Goal: Task Accomplishment & Management: Complete application form

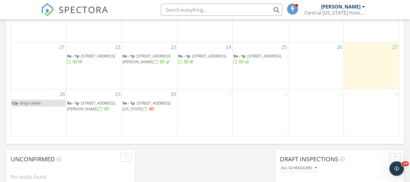
click at [91, 116] on div "29 9a - 1p 202 3rd Ave N, Moore 59464" at bounding box center [94, 112] width 55 height 47
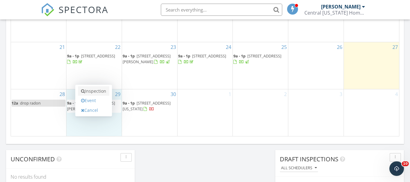
click at [93, 94] on link "Inspection" at bounding box center [93, 91] width 31 height 10
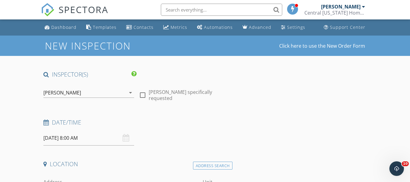
click at [87, 138] on input "[DATE] 8:00 AM" at bounding box center [88, 138] width 91 height 15
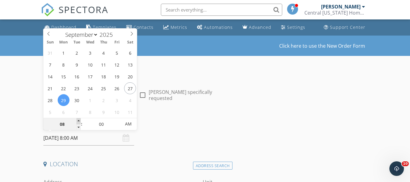
type input "09"
type input "[DATE] 9:00 AM"
click at [80, 121] on span at bounding box center [79, 121] width 4 height 6
type input "10"
type input "[DATE] 10:00 AM"
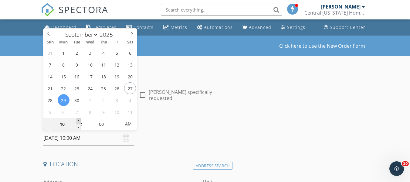
click at [80, 121] on span at bounding box center [79, 121] width 4 height 6
type input "11"
type input "09/29/2025 11:00 AM"
click at [80, 121] on span at bounding box center [79, 121] width 4 height 6
type input "12"
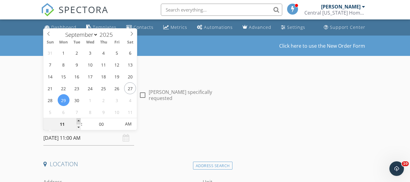
type input "09/29/2025 12:00 PM"
click at [80, 121] on span at bounding box center [79, 121] width 4 height 6
type input "01"
type input "09/29/2025 1:00 PM"
click at [80, 121] on span at bounding box center [79, 121] width 4 height 6
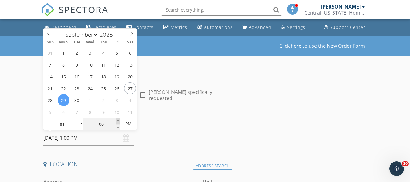
type input "05"
type input "09/29/2025 1:05 PM"
click at [118, 121] on span at bounding box center [118, 121] width 4 height 6
type input "10"
type input "09/29/2025 1:10 PM"
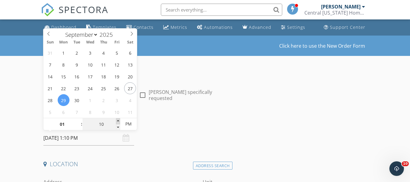
click at [118, 121] on span at bounding box center [118, 121] width 4 height 6
type input "15"
type input "09/29/2025 1:15 PM"
click at [118, 121] on span at bounding box center [118, 121] width 4 height 6
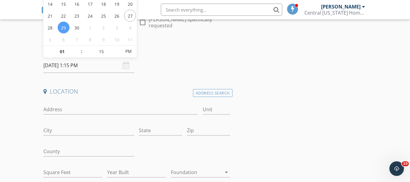
scroll to position [75, 0]
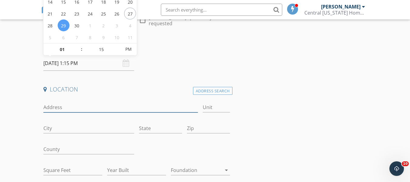
click at [79, 107] on input "Address" at bounding box center [120, 107] width 155 height 10
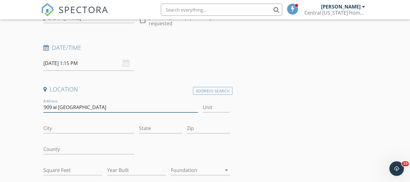
type input "909 w [GEOGRAPHIC_DATA]"
click at [66, 128] on input "City" at bounding box center [88, 128] width 91 height 10
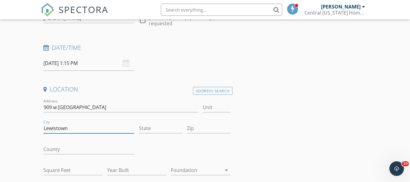
type input "Lewistown"
click at [151, 128] on input "State" at bounding box center [160, 128] width 43 height 10
type input "Mt"
click at [207, 130] on input "Zip" at bounding box center [208, 128] width 43 height 10
click at [76, 145] on input "County" at bounding box center [88, 149] width 91 height 10
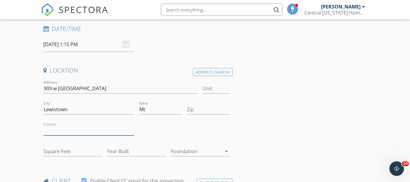
scroll to position [94, 0]
click at [195, 112] on input "Zip" at bounding box center [208, 109] width 43 height 10
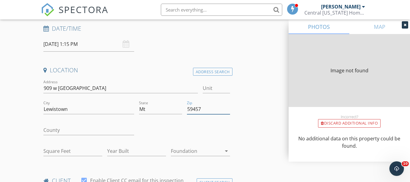
type input "59457"
click at [89, 128] on input "County" at bounding box center [88, 130] width 91 height 10
type input "888"
type input "1914"
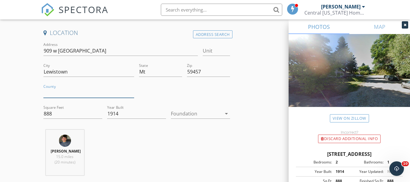
scroll to position [131, 0]
paste input "Fergus County"
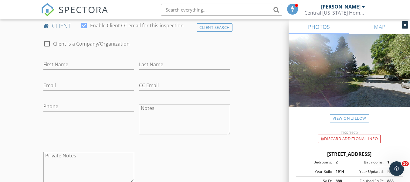
scroll to position [304, 0]
type input "Fergus County"
click at [70, 70] on input "First Name" at bounding box center [88, 65] width 91 height 10
type input "Wade"
click at [168, 70] on input "Last Name" at bounding box center [184, 65] width 91 height 10
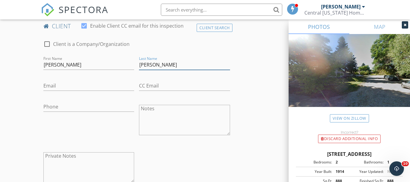
type input "Ferdinand"
click at [70, 90] on input "Email" at bounding box center [88, 86] width 91 height 10
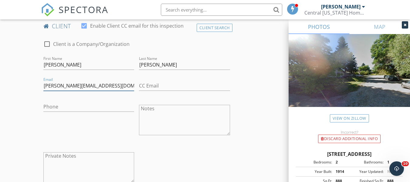
type input "wade@mckennaagency.com"
click at [49, 108] on input "Phone" at bounding box center [88, 107] width 91 height 10
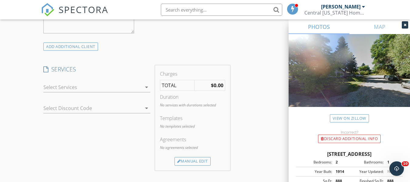
scroll to position [453, 0]
type input "406-366-2412"
click at [145, 91] on icon "arrow_drop_down" at bounding box center [146, 87] width 7 height 7
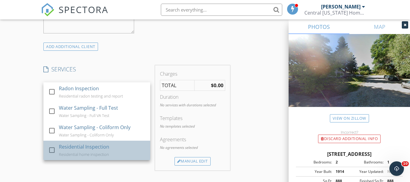
click at [60, 157] on div "Residential Inspection Residential home inspection" at bounding box center [102, 150] width 87 height 19
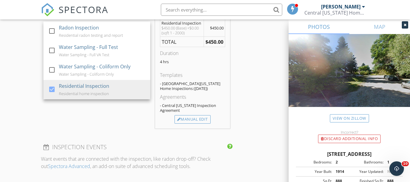
scroll to position [514, 0]
click at [190, 123] on div "Manual Edit" at bounding box center [193, 119] width 36 height 9
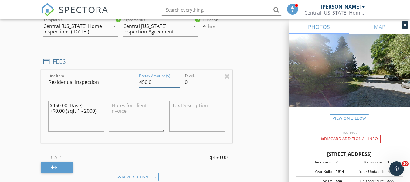
drag, startPoint x: 157, startPoint y: 91, endPoint x: 124, endPoint y: 91, distance: 33.4
click at [124, 91] on div "Line Item Residential Inspection Pretax Amount ($) 450.0 Tax ($) 0 $450.00 (Bas…" at bounding box center [136, 106] width 191 height 73
type input "600"
click at [33, 99] on div "New Inspection Click here to use the New Order Form INSPECTOR(S) check_box Clay…" at bounding box center [205, 80] width 410 height 1117
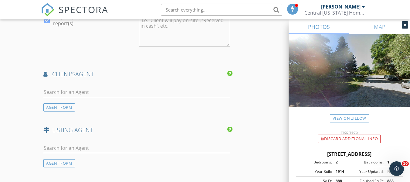
scroll to position [760, 0]
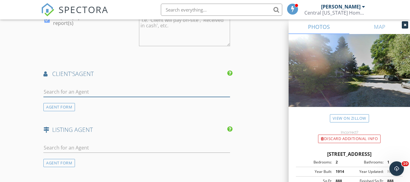
click at [51, 97] on input "text" at bounding box center [136, 92] width 186 height 10
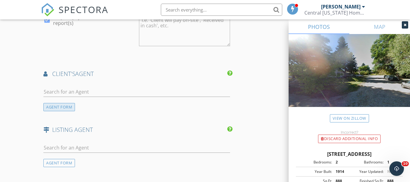
click at [54, 111] on div "AGENT FORM" at bounding box center [59, 107] width 32 height 8
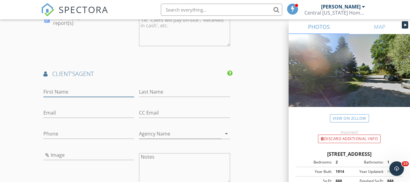
click at [55, 97] on input "First Name" at bounding box center [88, 92] width 91 height 10
type input "Wade"
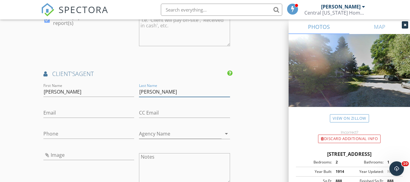
type input "Ferdinand"
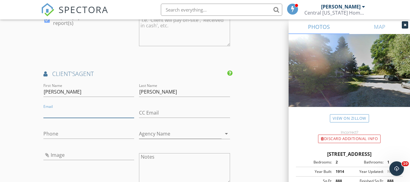
click at [77, 118] on input "Email" at bounding box center [88, 113] width 91 height 10
type input "wade@mckennaagency"
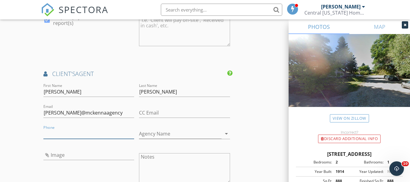
click at [84, 139] on input "Phone" at bounding box center [88, 134] width 91 height 10
type input "406-366-2412"
click at [163, 139] on input "Agency Name" at bounding box center [180, 134] width 82 height 10
paste input "McKenna Agency Inc."
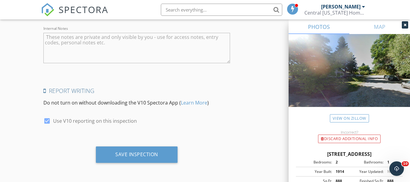
scroll to position [1119, 0]
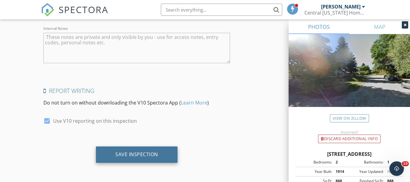
type input "McKenna Agency Inc."
click at [115, 149] on div "Save Inspection" at bounding box center [137, 154] width 82 height 16
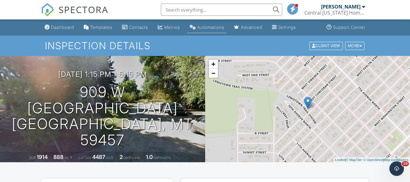
click at [213, 26] on div "Automations" at bounding box center [210, 27] width 27 height 5
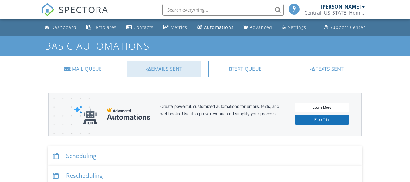
click at [163, 67] on div "Emails Sent" at bounding box center [164, 69] width 74 height 16
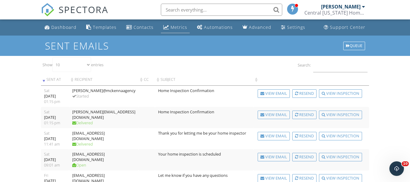
click at [174, 27] on div "Metrics" at bounding box center [179, 27] width 17 height 6
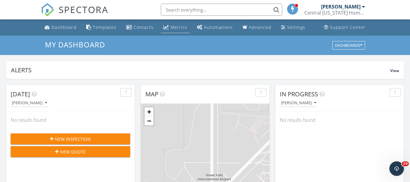
click at [181, 28] on div "Metrics" at bounding box center [179, 27] width 17 height 6
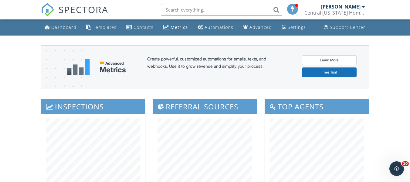
click at [67, 27] on div "Dashboard" at bounding box center [63, 27] width 25 height 6
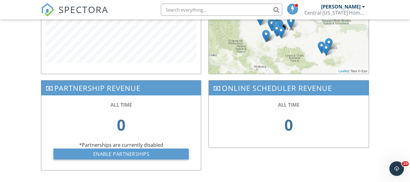
scroll to position [285, 0]
